Goal: Task Accomplishment & Management: Manage account settings

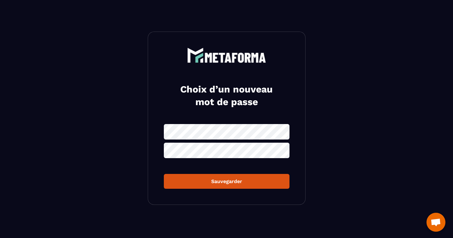
click at [229, 109] on div "Choix d’un nouveau mot de passe Sauvegarder" at bounding box center [227, 118] width 158 height 173
click at [230, 165] on form "Sauvegarder" at bounding box center [227, 156] width 126 height 65
click at [183, 20] on section "Choix d’un nouveau mot de passe Sauvegarder" at bounding box center [226, 118] width 453 height 237
click at [284, 131] on icon at bounding box center [282, 132] width 7 height 6
click at [225, 163] on form "Sauvegarder" at bounding box center [227, 156] width 126 height 65
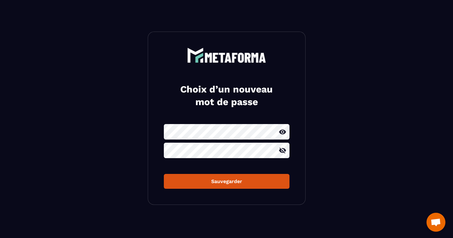
click at [281, 153] on icon at bounding box center [283, 151] width 8 height 8
click at [233, 184] on button "Sauvegarder" at bounding box center [227, 181] width 126 height 15
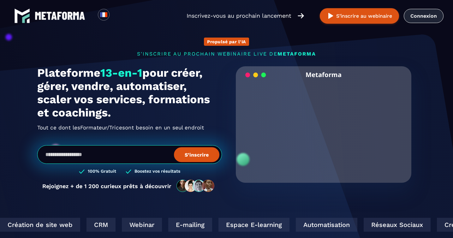
click at [426, 21] on link "Connexion" at bounding box center [424, 16] width 40 height 14
click at [426, 21] on div "Loading... Inscrivez-vous au prochain lancement S’inscrire au webinaire Connexi…" at bounding box center [226, 16] width 453 height 32
